Goal: Information Seeking & Learning: Understand process/instructions

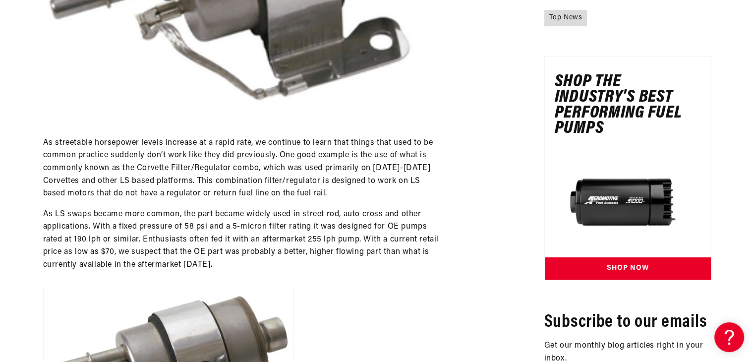
scroll to position [402, 0]
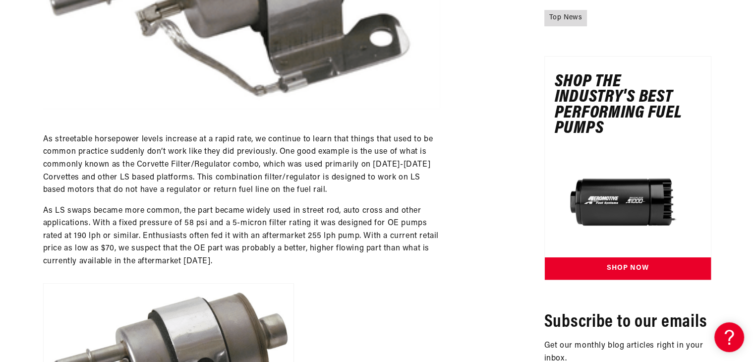
click at [428, 234] on p "As LS swaps became more common, the part became widely used in street rod, auto…" at bounding box center [241, 236] width 396 height 63
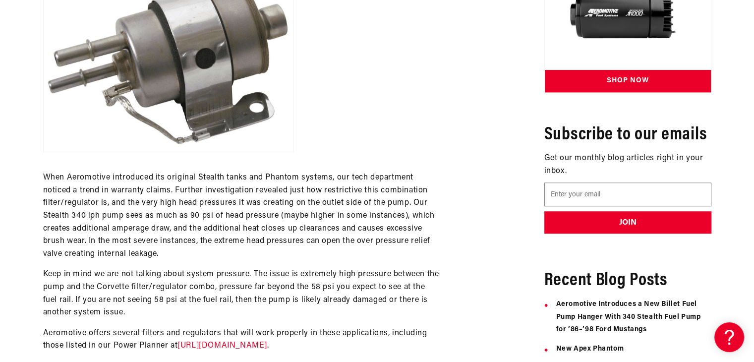
scroll to position [720, 0]
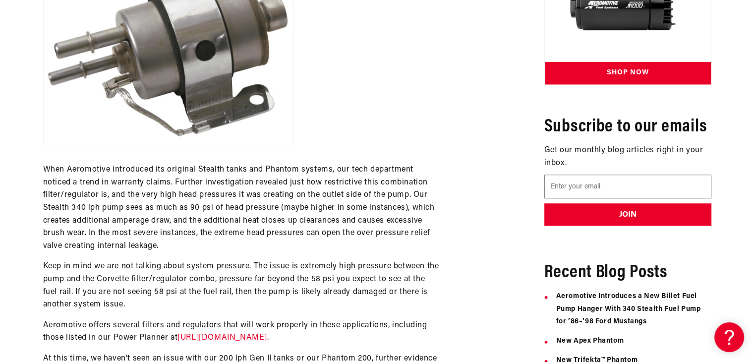
click at [428, 234] on p "When Aeromotive introduced its original Stealth tanks and Phantom systems, our …" at bounding box center [241, 208] width 396 height 89
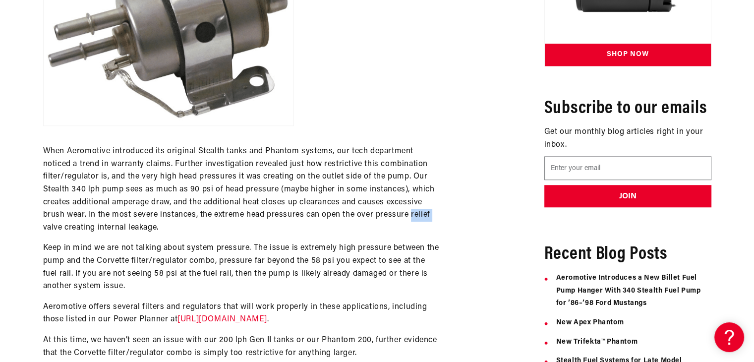
click at [428, 234] on div "As streetable horsepower levels increase at a rapid rate, we continue to learn …" at bounding box center [241, 89] width 396 height 582
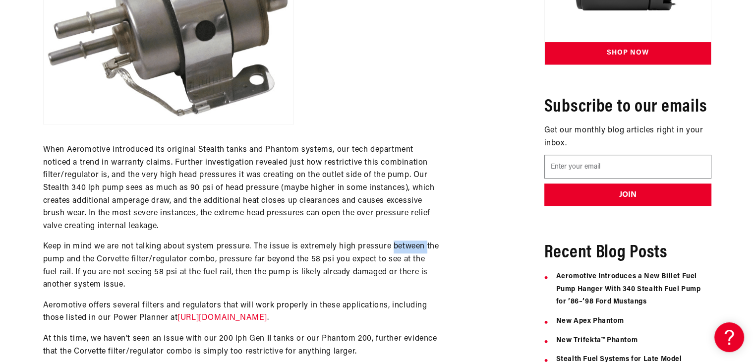
click at [428, 234] on div "As streetable horsepower levels increase at a rapid rate, we continue to learn …" at bounding box center [241, 87] width 396 height 582
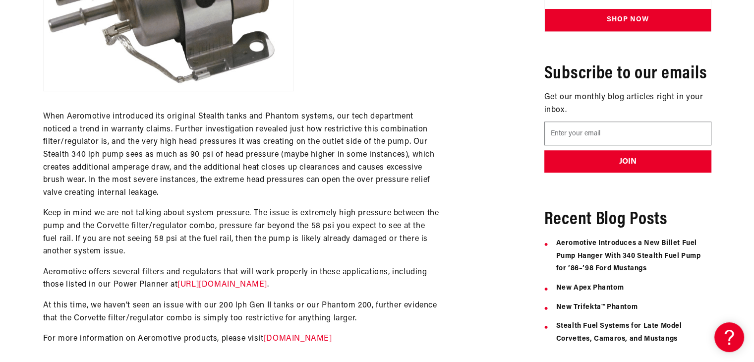
click at [428, 234] on p "Keep in mind we are not talking about system pressure. The issue is extremely h…" at bounding box center [241, 232] width 396 height 51
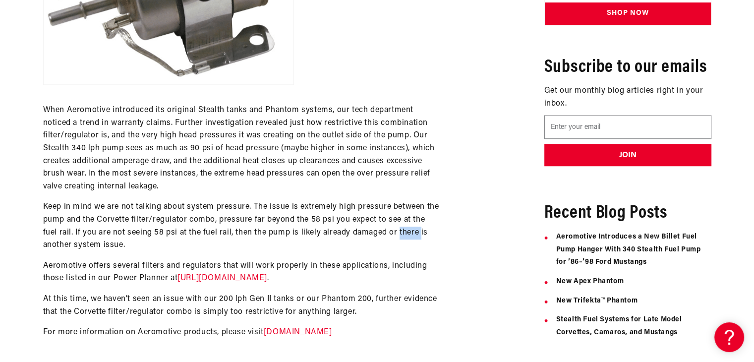
click at [428, 234] on p "Keep in mind we are not talking about system pressure. The issue is extremely h…" at bounding box center [241, 226] width 396 height 51
click at [261, 277] on link "https://aeromotiveinc.com/stealthdiagrams/" at bounding box center [222, 278] width 90 height 8
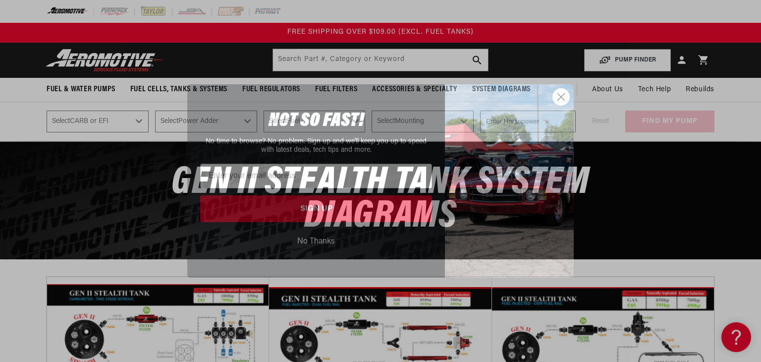
click at [559, 91] on circle "Close dialog" at bounding box center [561, 97] width 16 height 16
